Goal: Register for event/course

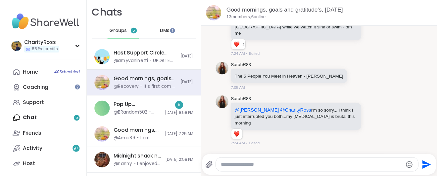
scroll to position [1400, 0]
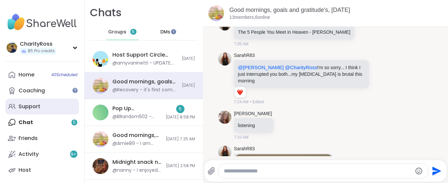
click at [40, 103] on link "Support" at bounding box center [42, 107] width 74 height 16
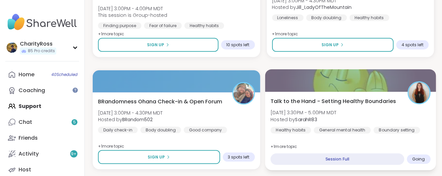
scroll to position [397, 0]
click at [265, 92] on div "Talk to the Hand - Setting Healthy Boundaries Wed, Sep 10 | 3:30PM - 5:00PM MDT…" at bounding box center [350, 131] width 171 height 79
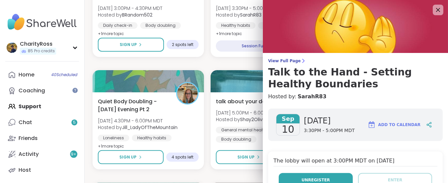
click at [311, 178] on span "Unregister" at bounding box center [316, 180] width 28 height 6
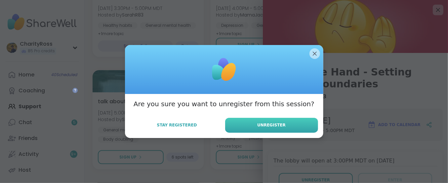
click at [295, 129] on button "Unregister" at bounding box center [271, 125] width 93 height 15
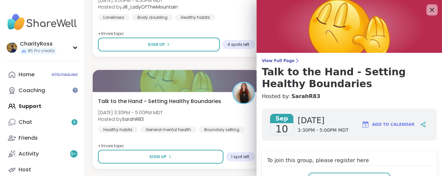
click at [428, 10] on icon at bounding box center [432, 10] width 8 height 8
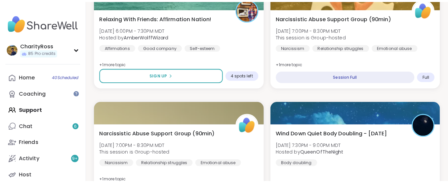
scroll to position [1059, 0]
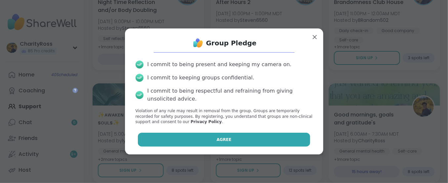
click at [255, 142] on button "Agree" at bounding box center [224, 140] width 172 height 14
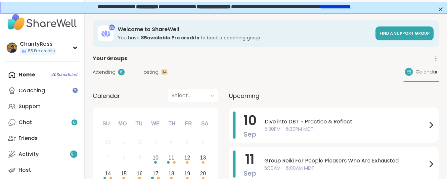
click at [229, 9] on span "**********" at bounding box center [213, 6] width 34 height 5
click at [350, 7] on link "**********" at bounding box center [335, 6] width 30 height 5
